Goal: Communication & Community: Answer question/provide support

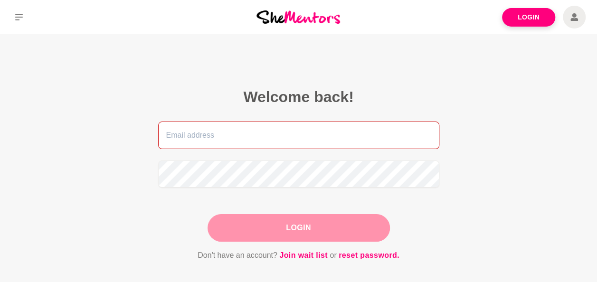
click at [268, 137] on input "email" at bounding box center [298, 135] width 281 height 28
click at [227, 136] on input "email" at bounding box center [298, 135] width 281 height 28
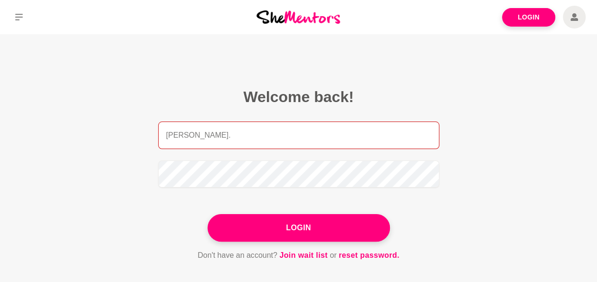
type input "[DOMAIN_NAME][EMAIL_ADDRESS][DOMAIN_NAME]"
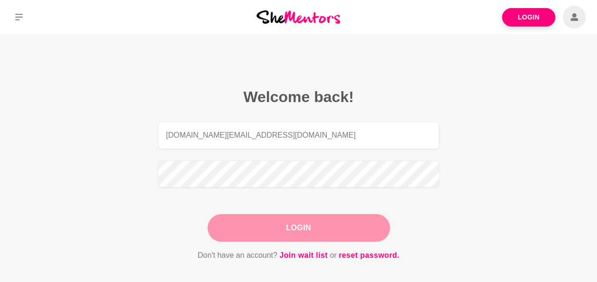
click at [339, 223] on button "Login" at bounding box center [298, 228] width 182 height 28
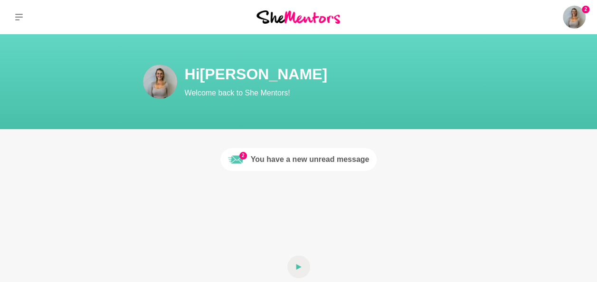
scroll to position [95, 0]
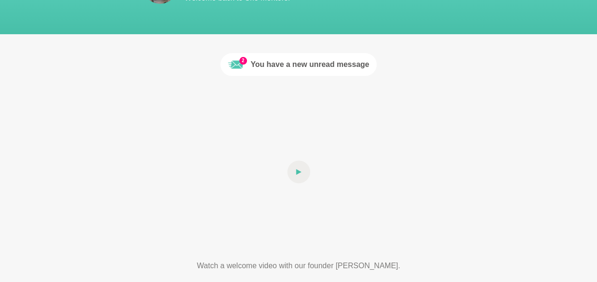
click at [323, 69] on div "You have a new unread message" at bounding box center [310, 64] width 119 height 11
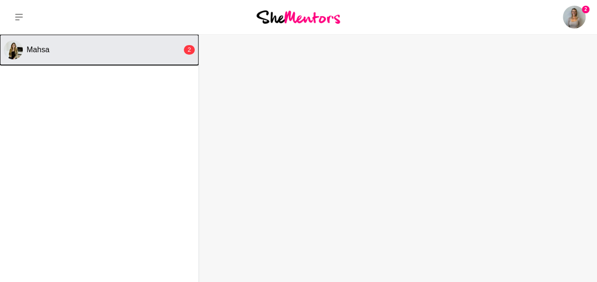
click at [76, 49] on div "Mahsa" at bounding box center [104, 49] width 155 height 9
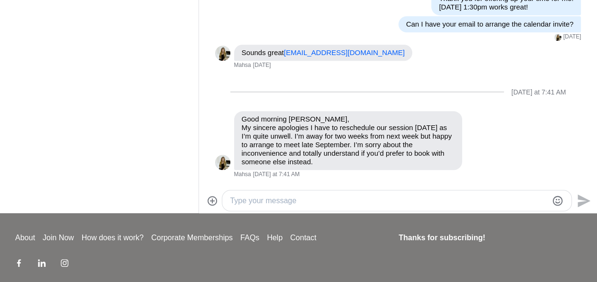
scroll to position [47, 0]
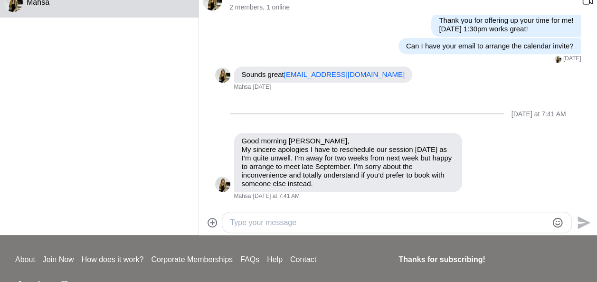
click at [315, 217] on textarea "Type your message" at bounding box center [388, 222] width 317 height 11
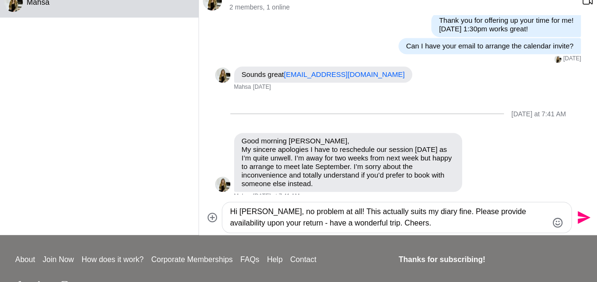
click at [482, 213] on textarea "Hi [PERSON_NAME], no problem at all! This actually suits my diary fine. Please …" at bounding box center [388, 217] width 317 height 23
click at [235, 224] on textarea "Hi [PERSON_NAME], no problem at all! This actually suits my diary fine. Please …" at bounding box center [388, 217] width 317 height 23
click at [271, 226] on textarea "Hi [PERSON_NAME], no problem at all! This actually suits my diary fine. Please …" at bounding box center [388, 217] width 317 height 23
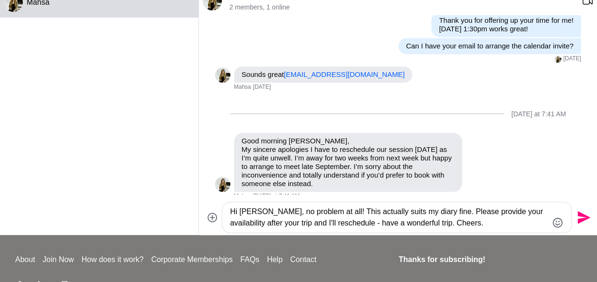
type textarea "Hi [PERSON_NAME], no problem at all! This actually suits my diary fine. Please …"
click at [583, 218] on icon "Send" at bounding box center [583, 217] width 13 height 13
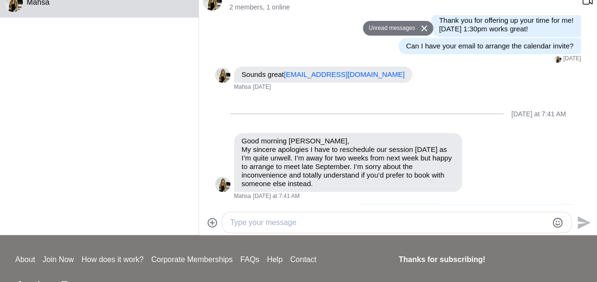
scroll to position [389, 0]
